Goal: Information Seeking & Learning: Understand process/instructions

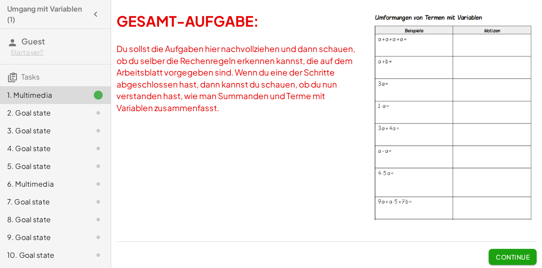
scroll to position [182, 0]
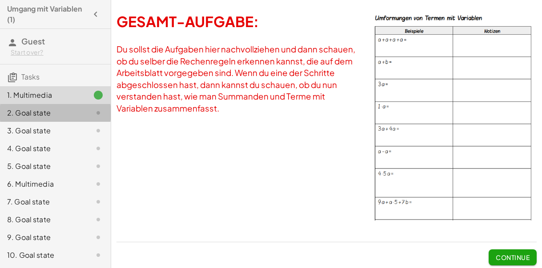
click at [32, 112] on div "2. Goal state" at bounding box center [43, 113] width 72 height 11
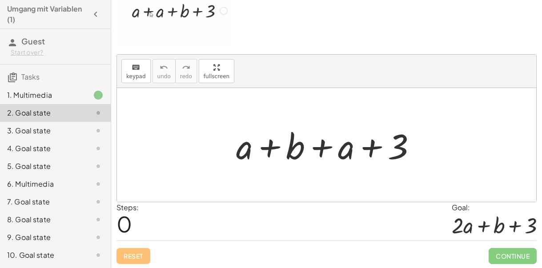
scroll to position [95, 0]
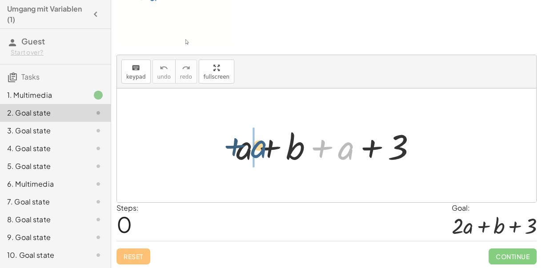
drag, startPoint x: 348, startPoint y: 144, endPoint x: 261, endPoint y: 143, distance: 87.7
click at [261, 143] on div at bounding box center [330, 146] width 197 height 46
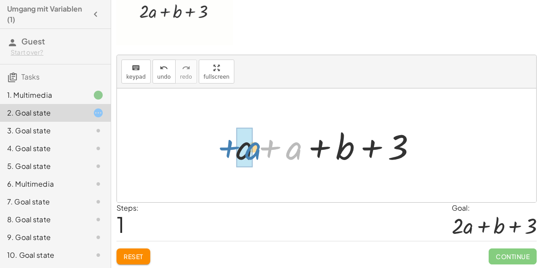
drag, startPoint x: 294, startPoint y: 151, endPoint x: 253, endPoint y: 151, distance: 40.9
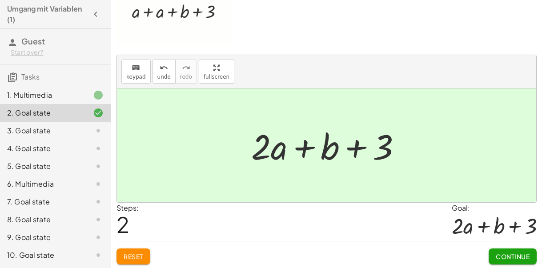
click at [505, 255] on span "Continue" at bounding box center [513, 257] width 34 height 8
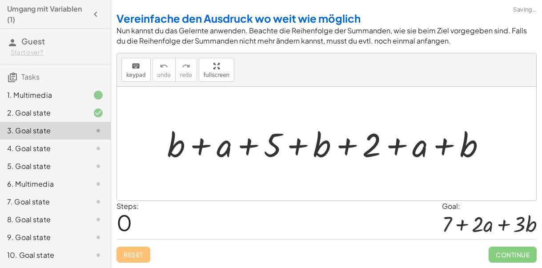
scroll to position [28, 0]
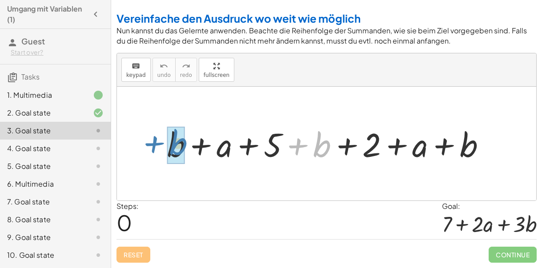
drag, startPoint x: 322, startPoint y: 121, endPoint x: 178, endPoint y: 119, distance: 144.2
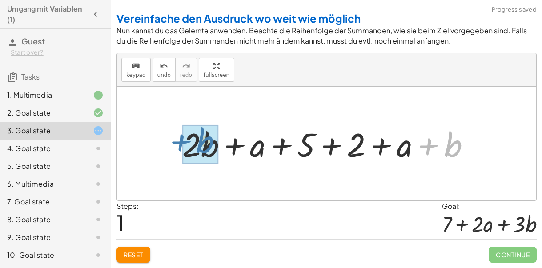
drag, startPoint x: 452, startPoint y: 123, endPoint x: 203, endPoint y: 120, distance: 249.2
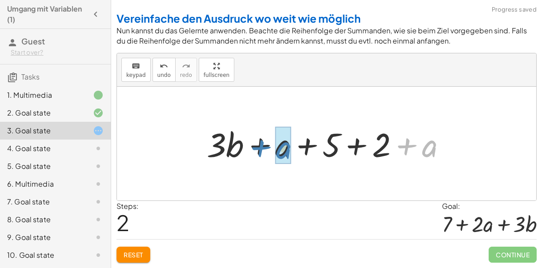
drag, startPoint x: 429, startPoint y: 119, endPoint x: 282, endPoint y: 121, distance: 147.3
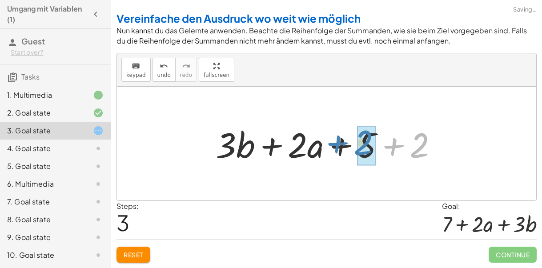
drag, startPoint x: 417, startPoint y: 117, endPoint x: 360, endPoint y: 114, distance: 56.6
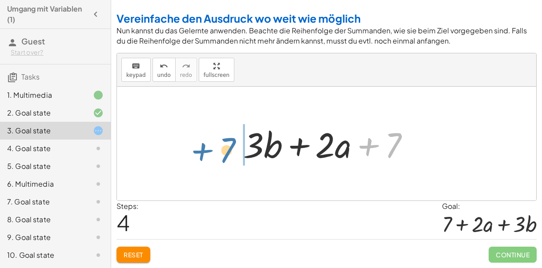
drag, startPoint x: 393, startPoint y: 117, endPoint x: 226, endPoint y: 123, distance: 167.4
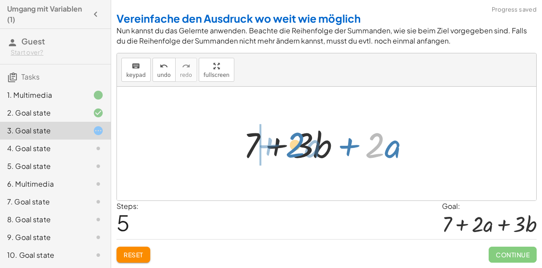
drag, startPoint x: 372, startPoint y: 119, endPoint x: 291, endPoint y: 118, distance: 80.5
click at [291, 121] on div at bounding box center [330, 144] width 182 height 46
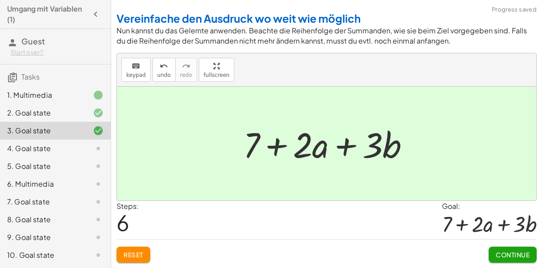
click at [509, 251] on span "Continue" at bounding box center [513, 255] width 34 height 8
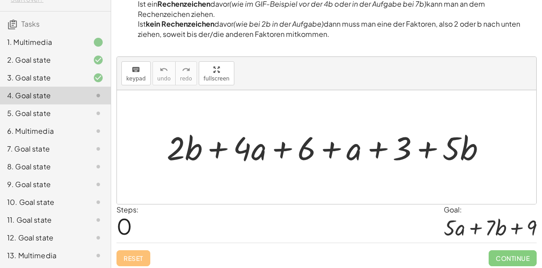
scroll to position [53, 0]
click at [33, 238] on div "12. Goal state" at bounding box center [43, 238] width 72 height 11
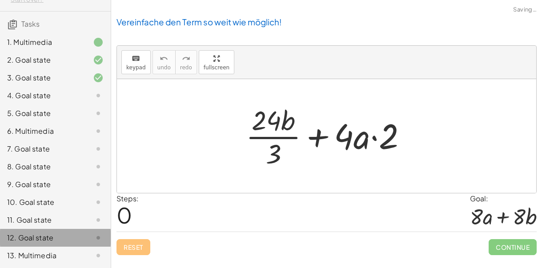
scroll to position [28, 0]
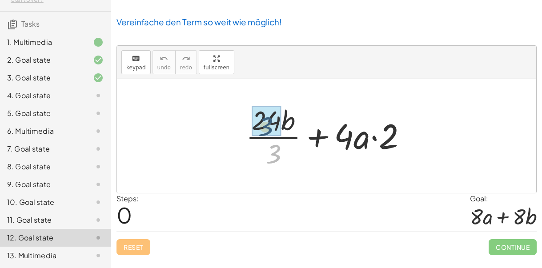
drag, startPoint x: 278, startPoint y: 127, endPoint x: 269, endPoint y: 97, distance: 31.2
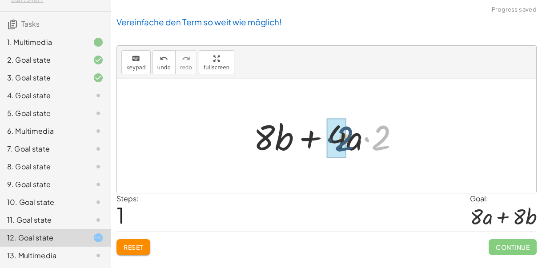
drag, startPoint x: 380, startPoint y: 112, endPoint x: 342, endPoint y: 113, distance: 37.8
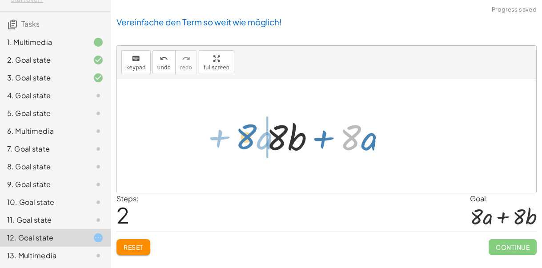
drag, startPoint x: 356, startPoint y: 116, endPoint x: 252, endPoint y: 115, distance: 104.6
click at [252, 115] on div "+ · 24 · b · 3 + · 4 · a · 2 + · 8 · b + · 4 · a · 2 · 8 + · a + · · b + · · a …" at bounding box center [327, 136] width 420 height 114
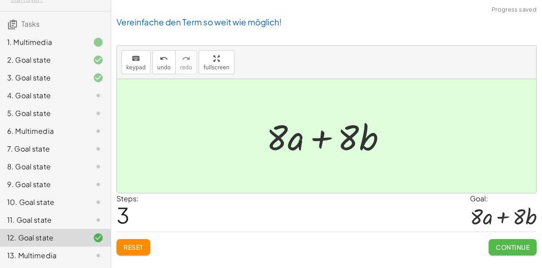
click at [503, 243] on span "Continue" at bounding box center [513, 247] width 34 height 8
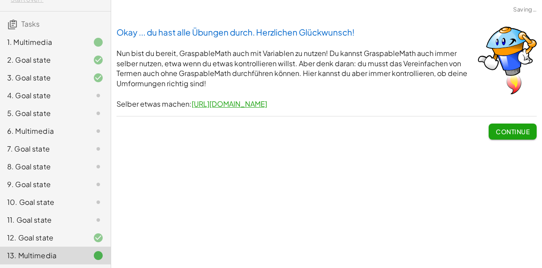
scroll to position [0, 0]
